Goal: Find specific page/section: Find specific page/section

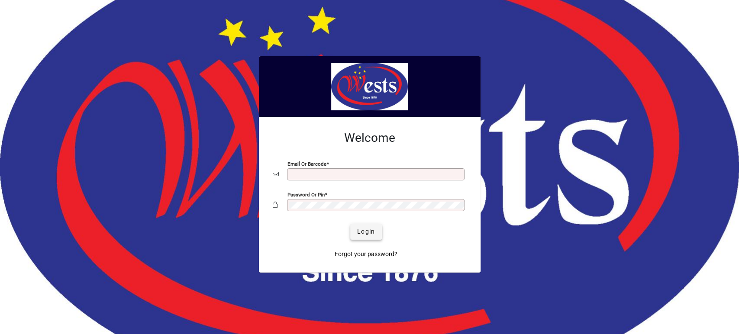
type input "**********"
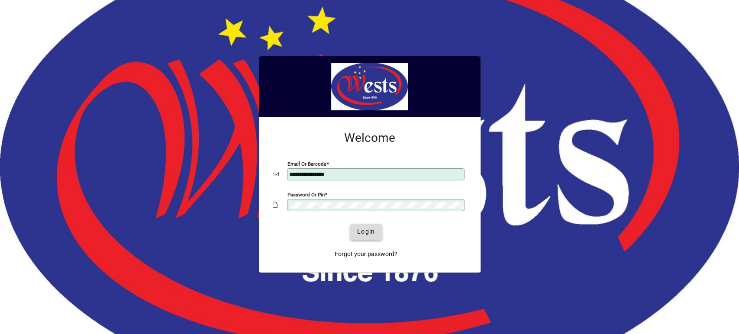
click at [367, 229] on span "Login" at bounding box center [366, 231] width 18 height 9
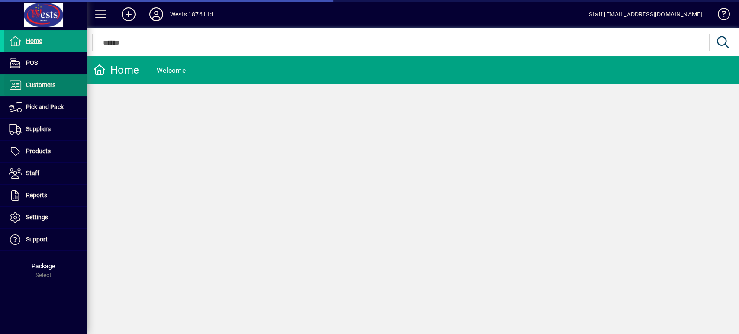
click at [62, 86] on span at bounding box center [45, 85] width 82 height 21
